Goal: Communication & Community: Answer question/provide support

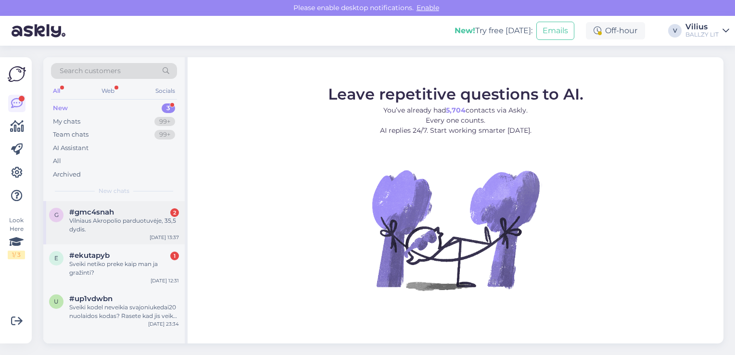
click at [137, 220] on div "Vilniaus Akropolio parduotuvėje, 35,5 dydis." at bounding box center [124, 224] width 110 height 17
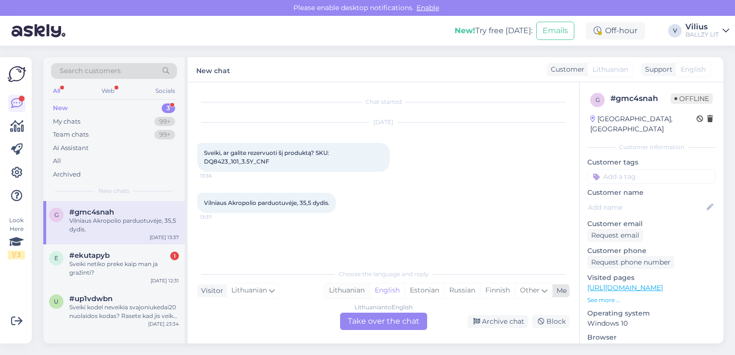
click at [350, 289] on div "Lithuanian" at bounding box center [346, 290] width 45 height 14
click at [367, 320] on div "Lithuanian to Lithuanian Take over the chat" at bounding box center [383, 321] width 87 height 17
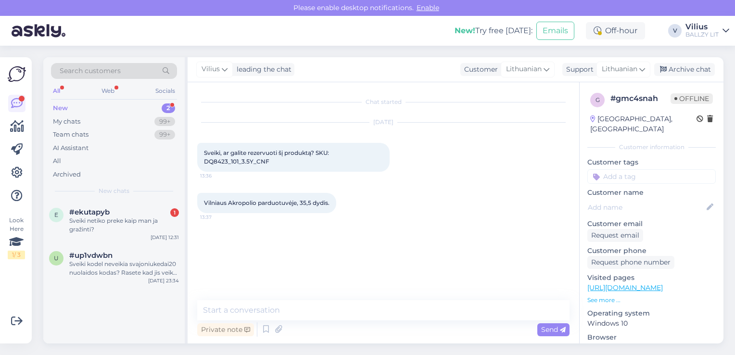
click at [615, 283] on link "https://ballzy.eu/lt/product/air-jordan-1-mid-gs-dq8423-101-3-5y-cnf" at bounding box center [625, 287] width 76 height 9
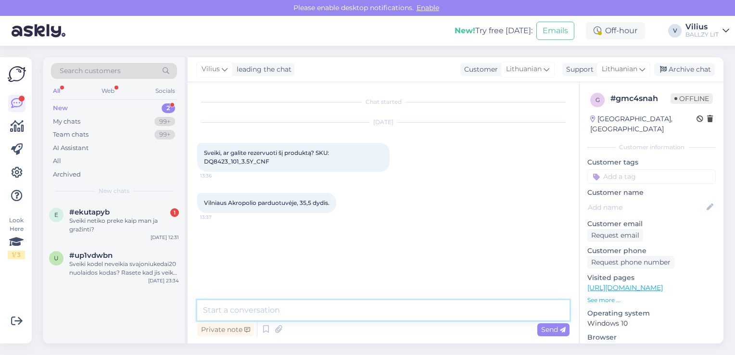
click at [305, 313] on textarea at bounding box center [383, 310] width 372 height 20
type textarea "1"
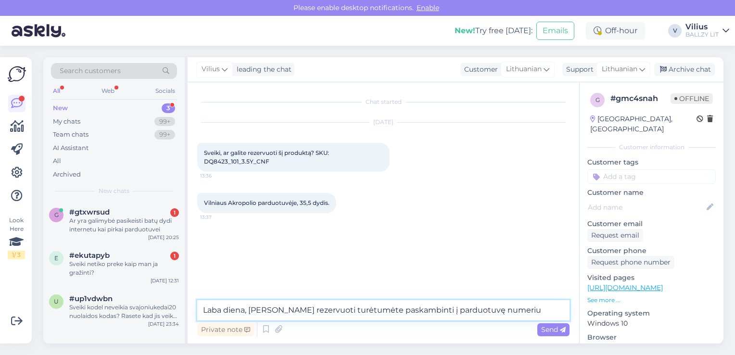
paste textarea "+370 610 41674"
type textarea "Laba diena, norint rezervuoti turėtumėte paskambinti į parduotuvę numeriu +3706…"
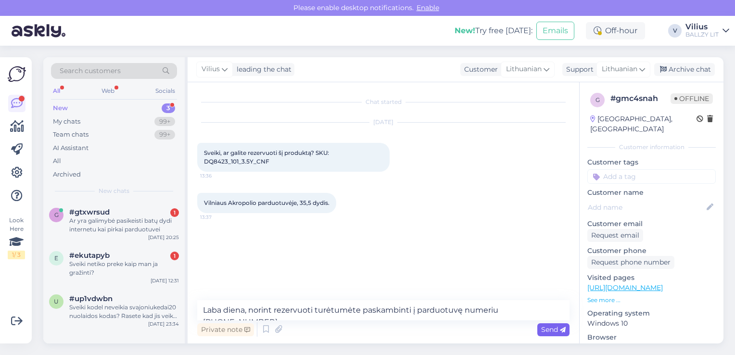
click at [550, 327] on span "Send" at bounding box center [553, 329] width 25 height 9
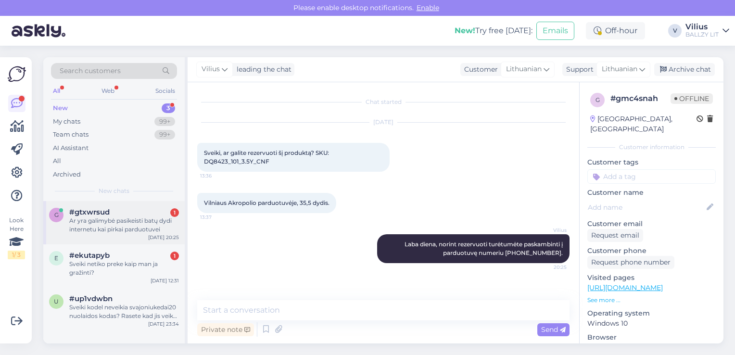
click at [129, 225] on div "Ar yra galimybė pasikeisti batų dydi internetu kai pirkai parduotuvei" at bounding box center [124, 224] width 110 height 17
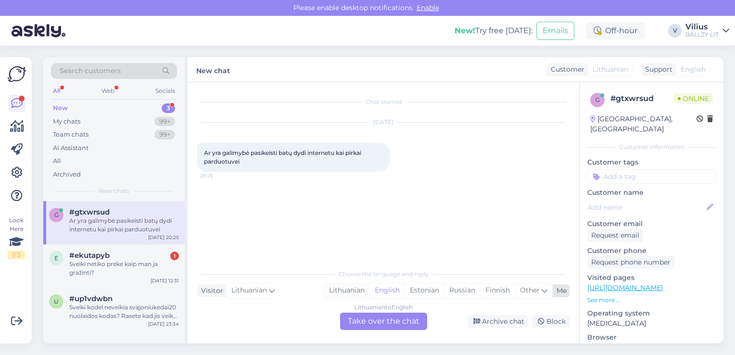
click at [339, 293] on div "Lithuanian" at bounding box center [346, 290] width 45 height 14
click at [362, 319] on div "Lithuanian to Lithuanian Take over the chat" at bounding box center [383, 321] width 87 height 17
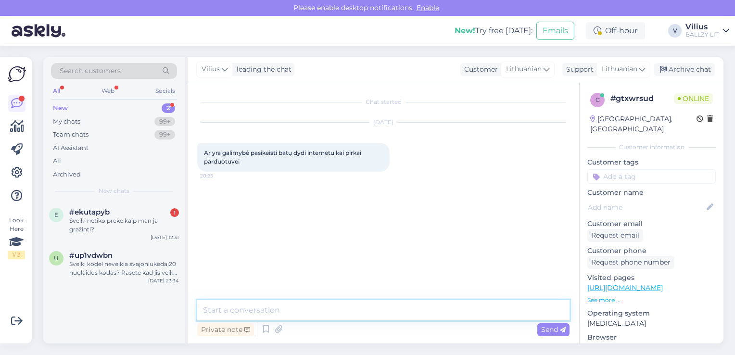
click at [362, 305] on textarea at bounding box center [383, 310] width 372 height 20
type textarea "J"
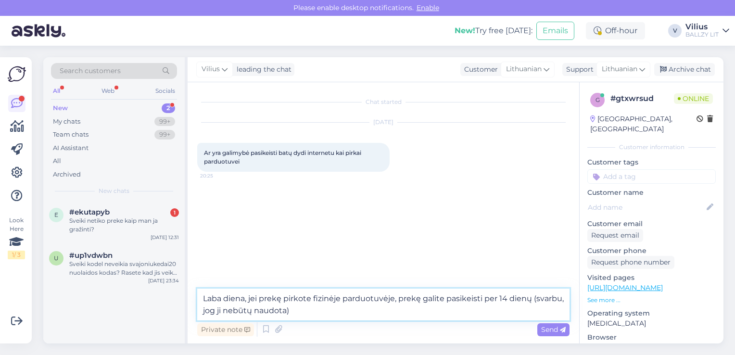
type textarea "Laba diena, jei prekę pirkote fizinėje parduotuvėje, prekę galite pasikeisti pe…"
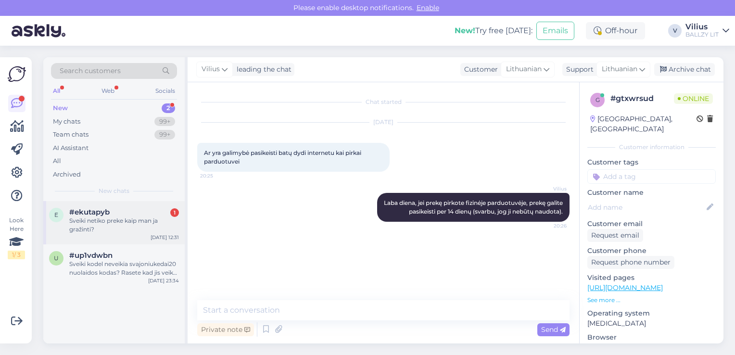
click at [155, 216] on div "Sveiki netiko preke kaip man ja gražinti?" at bounding box center [124, 224] width 110 height 17
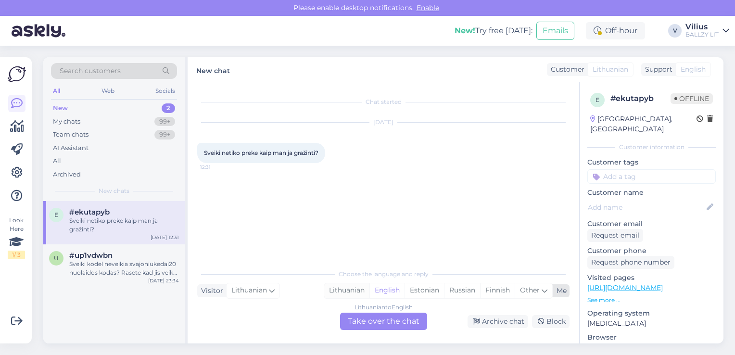
click at [337, 288] on div "Lithuanian" at bounding box center [346, 290] width 45 height 14
click at [353, 328] on div "Lithuanian to Lithuanian Take over the chat" at bounding box center [383, 321] width 87 height 17
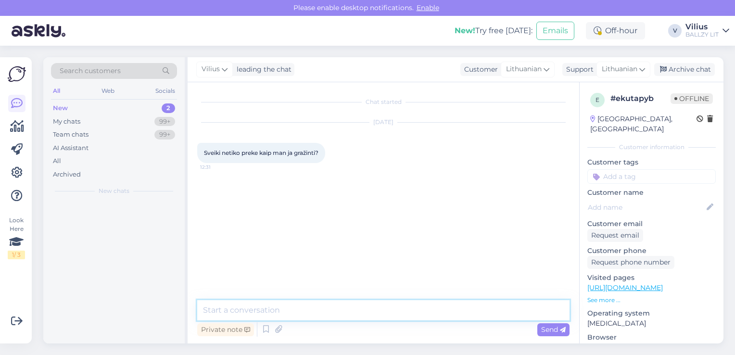
click at [327, 311] on textarea at bounding box center [383, 310] width 372 height 20
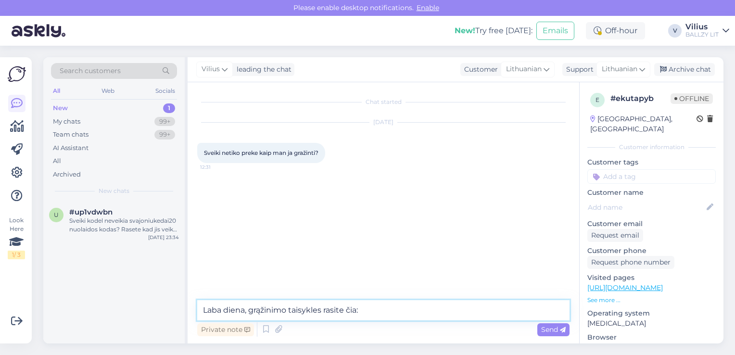
paste textarea "https://ballzy.eu/lt/shopping-help#returning"
type textarea "Laba diena, grąžinimo taisykles rasite čia: https://ballzy.eu/lt/shopping-help#…"
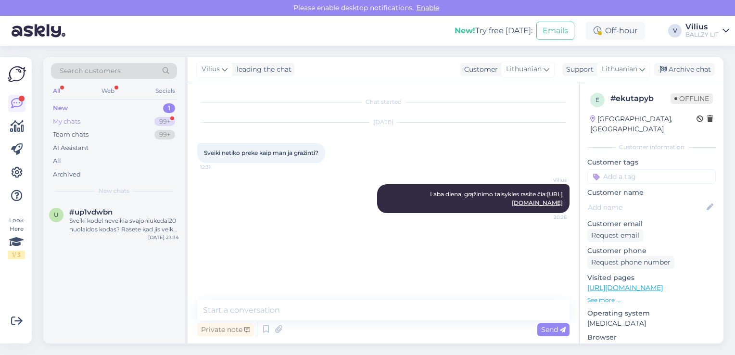
click at [112, 120] on div "My chats 99+" at bounding box center [114, 121] width 126 height 13
click at [106, 125] on div "My chats 99+" at bounding box center [114, 121] width 126 height 13
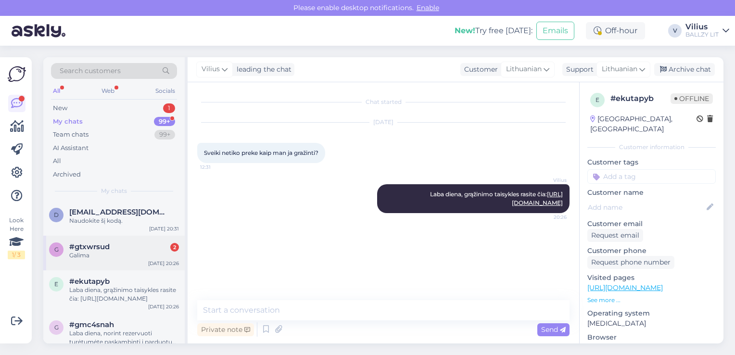
click at [100, 254] on div "Galima" at bounding box center [124, 255] width 110 height 9
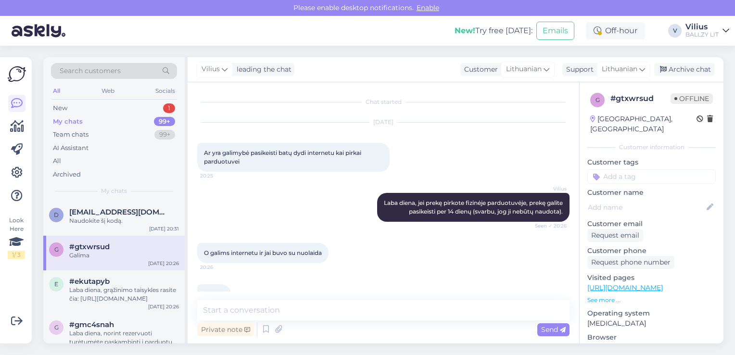
scroll to position [23, 0]
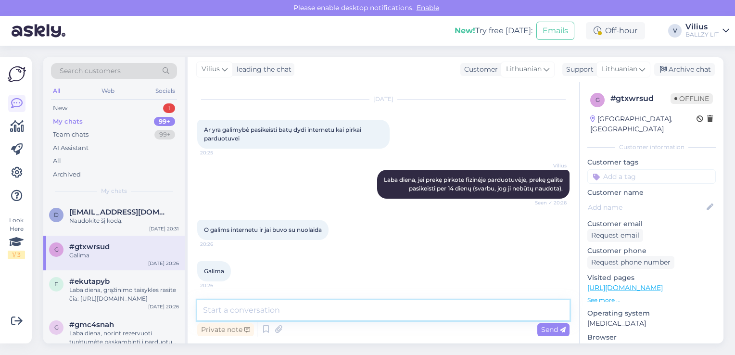
click at [383, 313] on textarea at bounding box center [383, 310] width 372 height 20
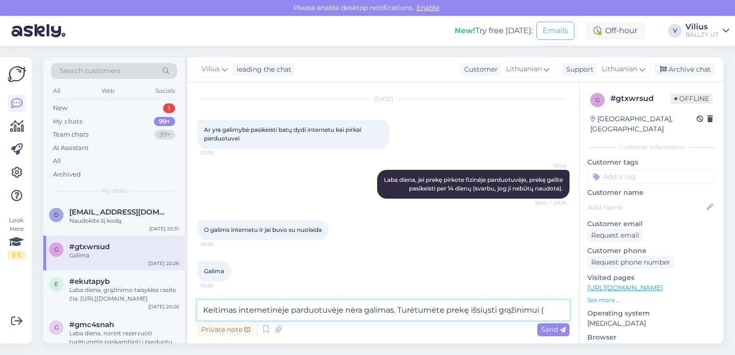
paste textarea "https://ballzy.eu/lt/shopping-help#returning"
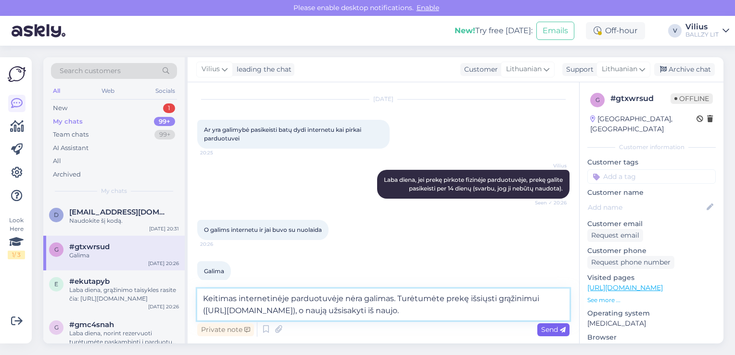
type textarea "Keitimas internetinėje parduotuvėje nėra galimas. Turėtumėte prekę išsiųsti grą…"
click at [550, 331] on span "Send" at bounding box center [553, 329] width 25 height 9
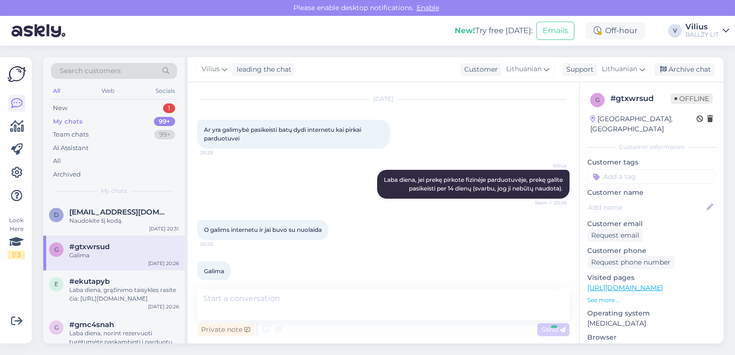
scroll to position [90, 0]
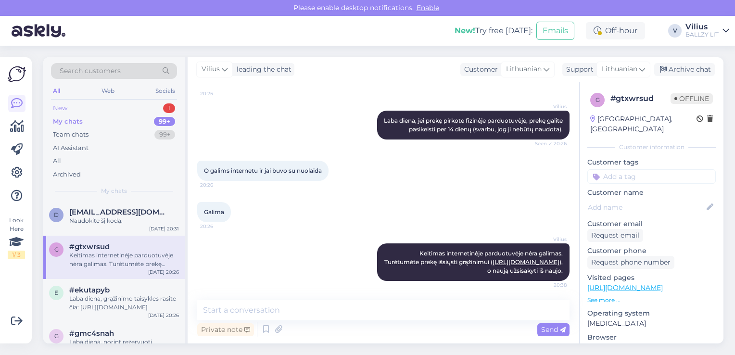
click at [96, 105] on div "New 1" at bounding box center [114, 107] width 126 height 13
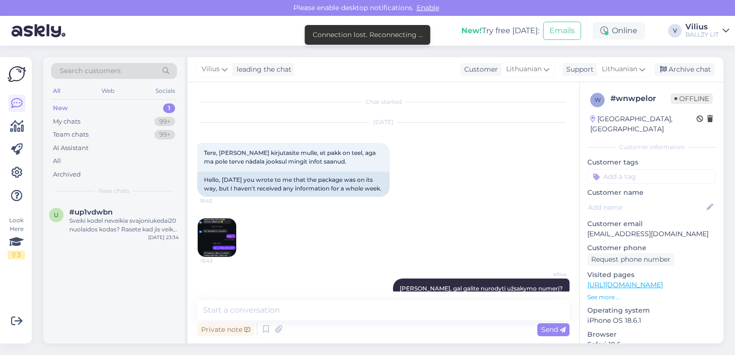
scroll to position [949, 0]
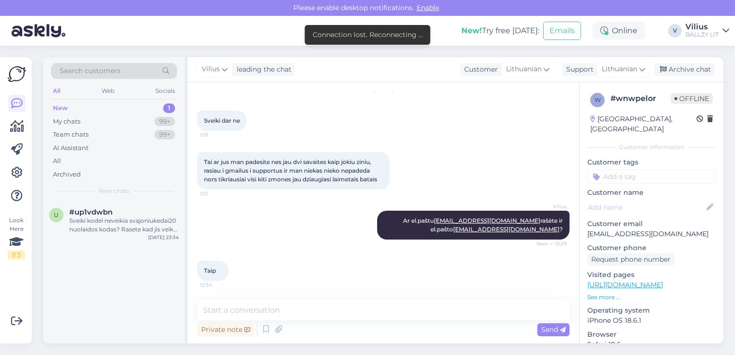
click at [342, 277] on div "Taip 12:34" at bounding box center [383, 270] width 372 height 41
click at [276, 332] on icon at bounding box center [278, 329] width 13 height 14
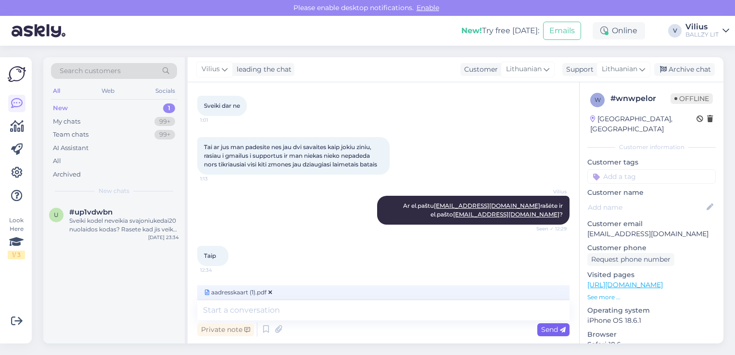
click at [554, 332] on span "Send" at bounding box center [553, 329] width 25 height 9
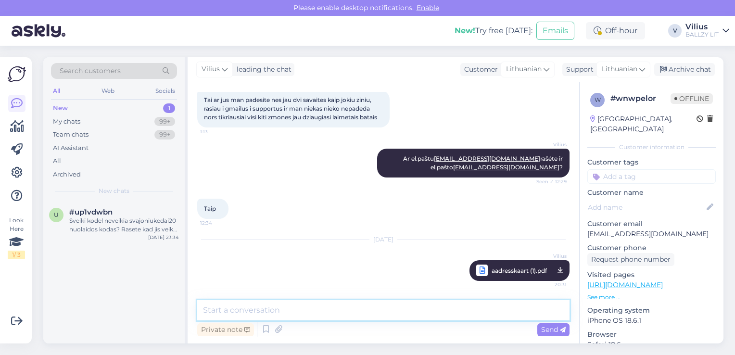
click at [350, 317] on textarea at bounding box center [383, 310] width 372 height 20
type textarea "Naudokite šį kodą."
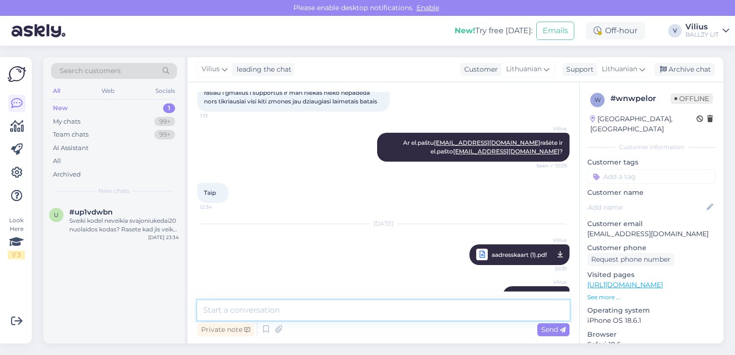
scroll to position [1052, 0]
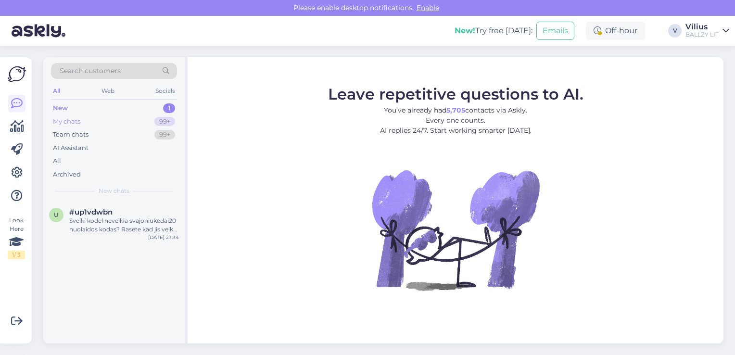
click at [126, 122] on div "My chats 99+" at bounding box center [114, 121] width 126 height 13
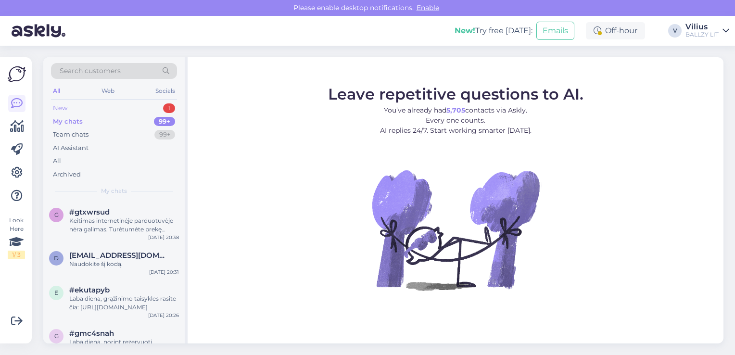
click at [118, 108] on div "New 1" at bounding box center [114, 107] width 126 height 13
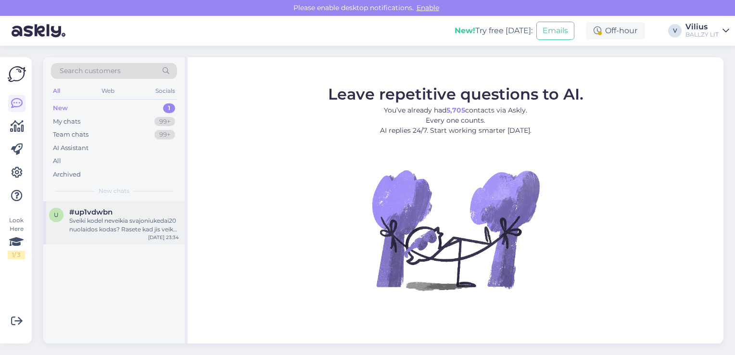
click at [127, 228] on div "Sveiki kodel neveikia svajoniukedai20 nuolaidos kodas? Rasete kad jis veiks iki…" at bounding box center [124, 224] width 110 height 17
